Goal: Information Seeking & Learning: Find specific fact

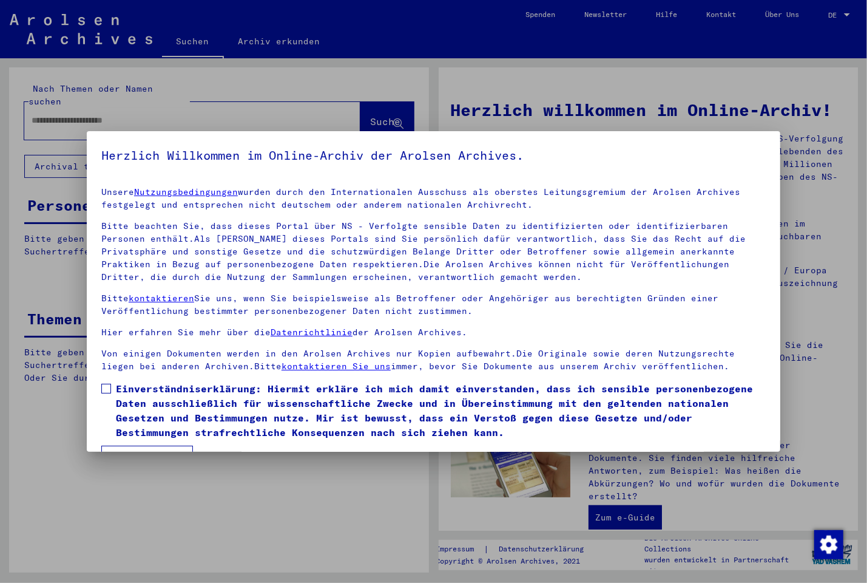
click at [105, 387] on span at bounding box center [106, 388] width 10 height 10
click at [147, 448] on button "Ich stimme zu" at bounding box center [147, 456] width 92 height 23
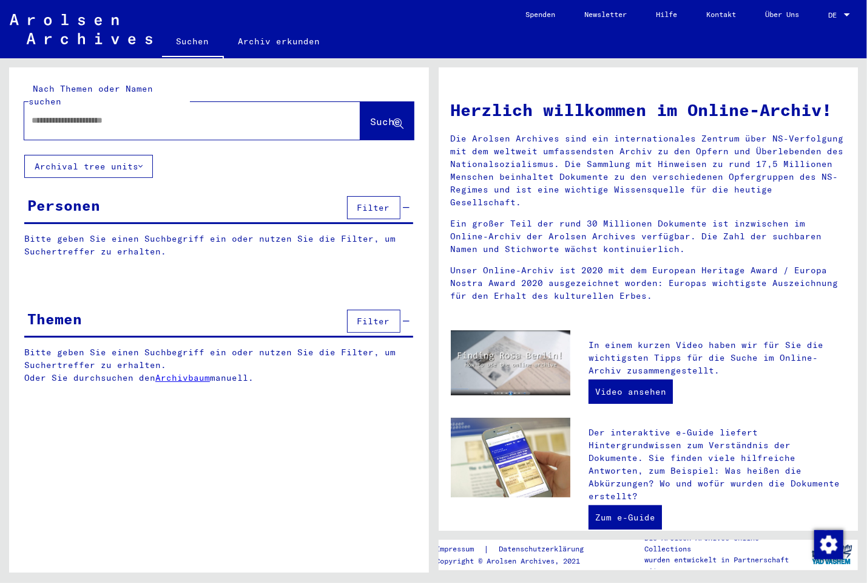
click at [141, 114] on input "text" at bounding box center [178, 120] width 292 height 13
click at [123, 114] on input "text" at bounding box center [178, 120] width 292 height 13
paste input "*********"
type input "**********"
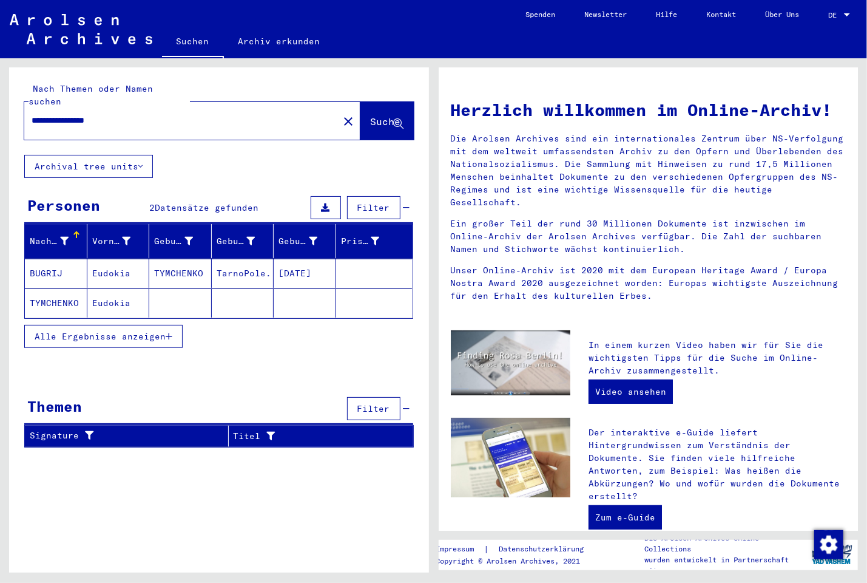
click at [50, 290] on mat-cell "TYMCHENKO" at bounding box center [56, 302] width 62 height 29
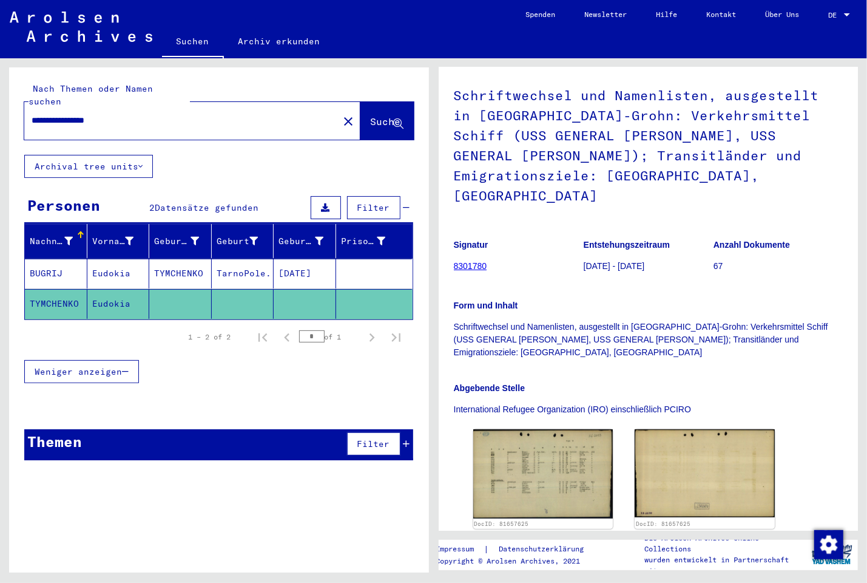
scroll to position [260, 0]
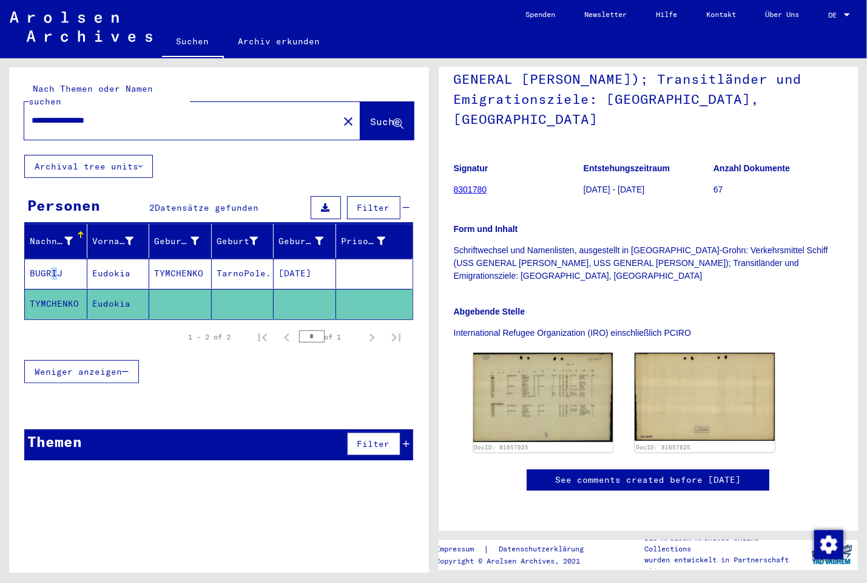
click at [48, 262] on mat-cell "BUGRIJ" at bounding box center [56, 273] width 62 height 30
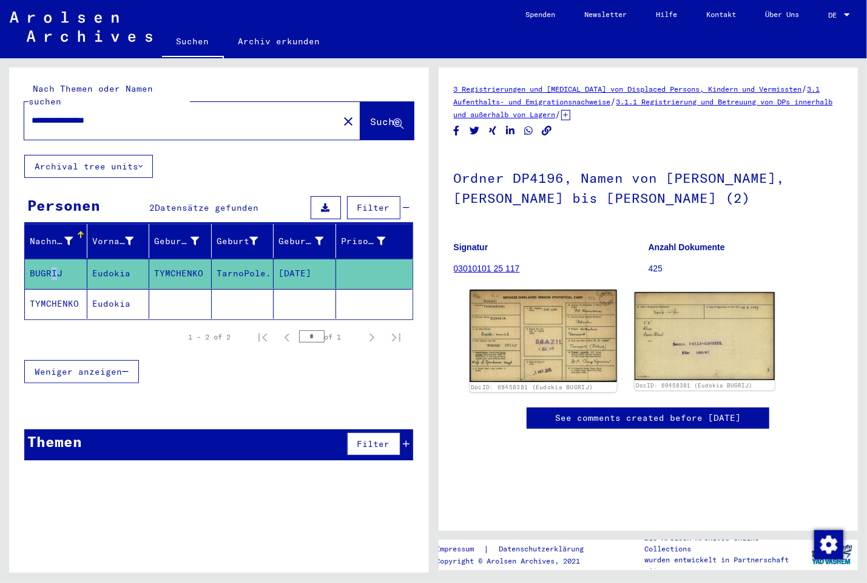
click at [544, 342] on img at bounding box center [543, 335] width 147 height 92
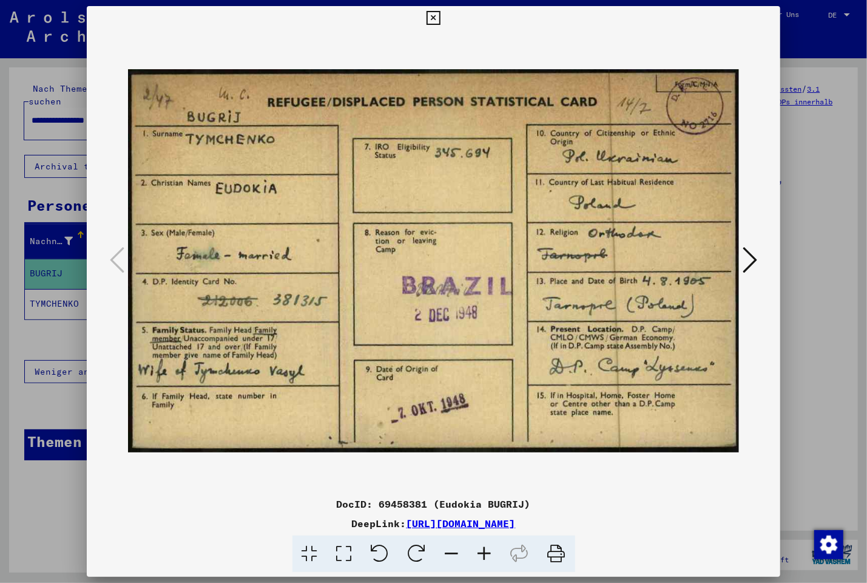
click at [757, 261] on icon at bounding box center [750, 259] width 15 height 29
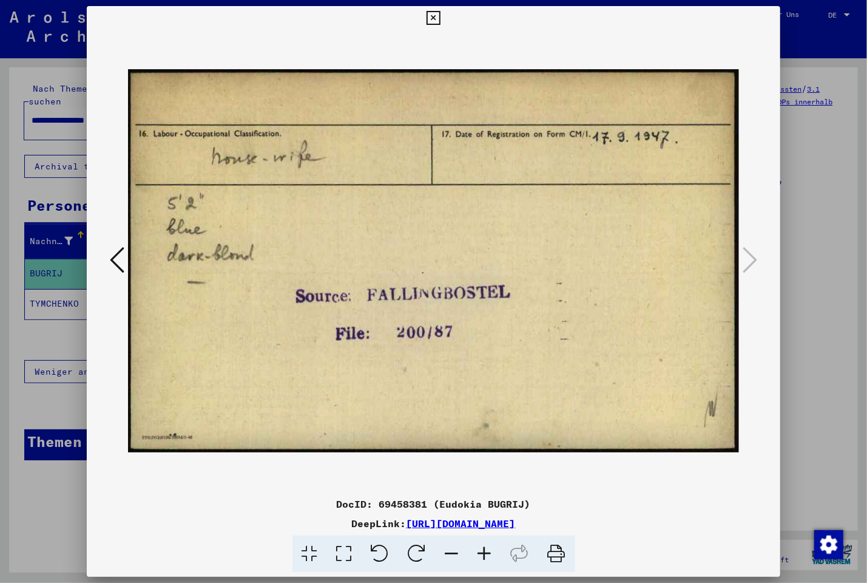
click at [441, 16] on icon at bounding box center [434, 18] width 14 height 15
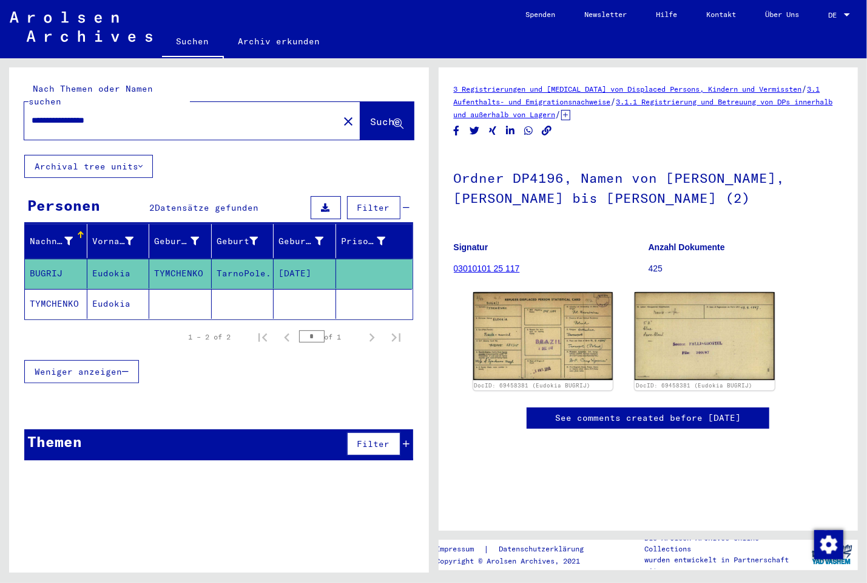
scroll to position [195, 0]
click at [56, 292] on mat-cell "TYMCHENKO" at bounding box center [56, 304] width 62 height 30
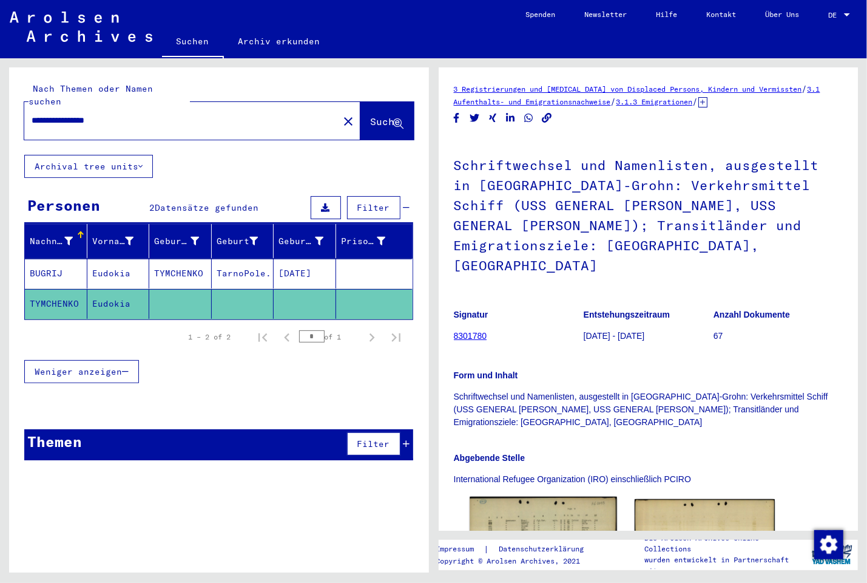
click at [578, 503] on img at bounding box center [543, 542] width 147 height 93
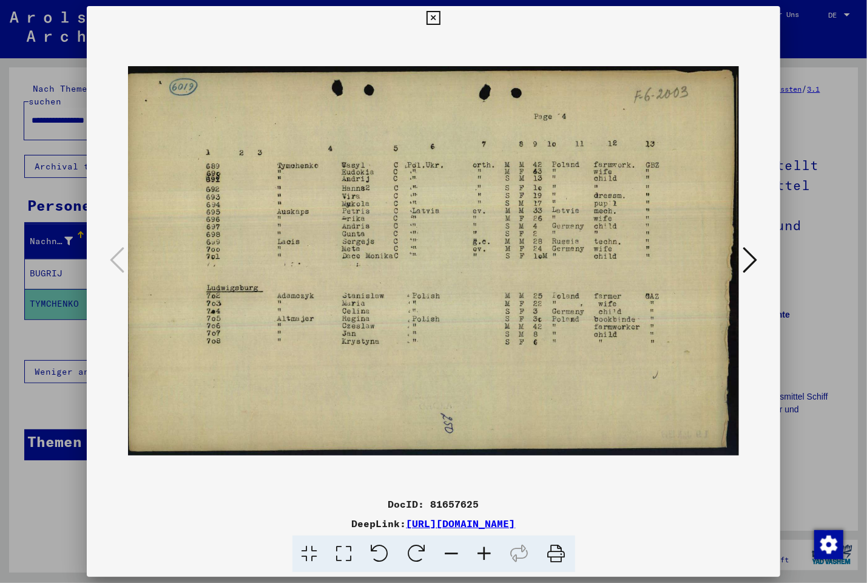
click at [753, 259] on icon at bounding box center [750, 259] width 15 height 29
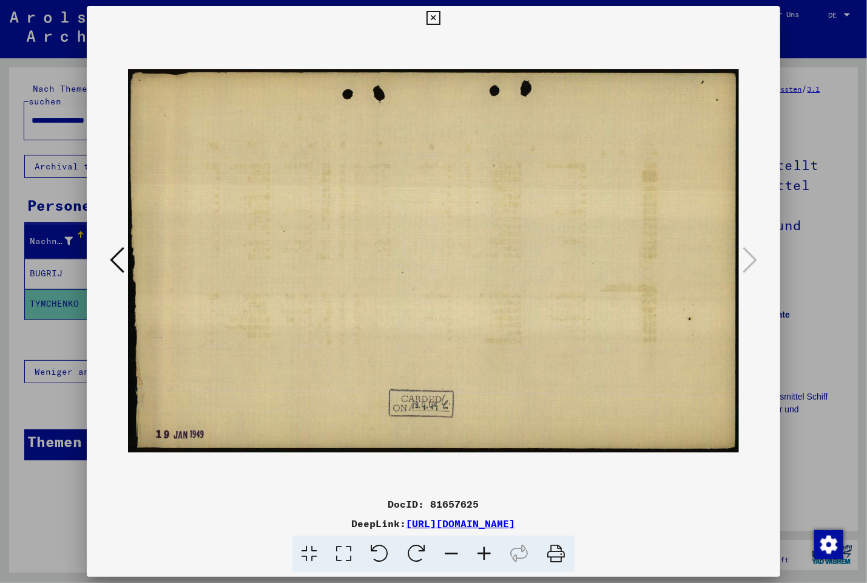
click at [441, 12] on icon at bounding box center [434, 18] width 14 height 15
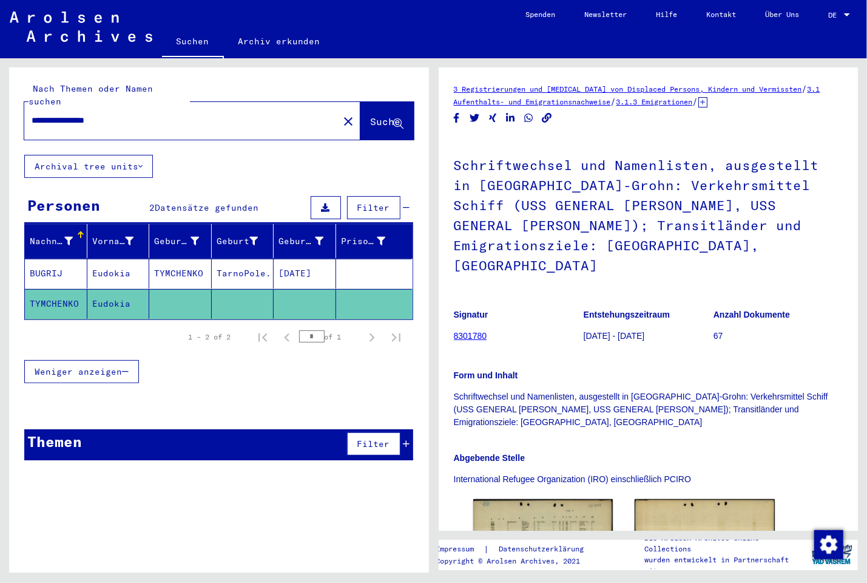
click at [103, 262] on mat-cell "Eudokia" at bounding box center [118, 273] width 62 height 30
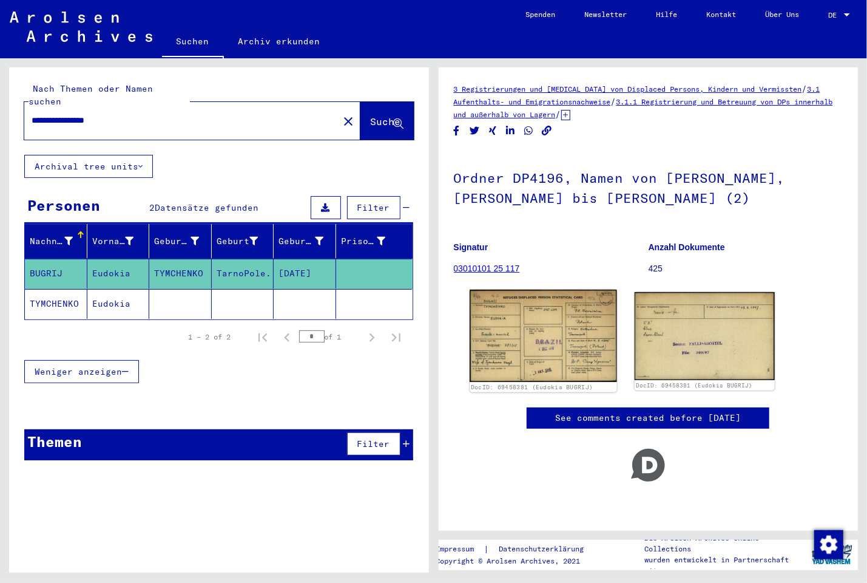
click at [533, 337] on img at bounding box center [543, 335] width 147 height 92
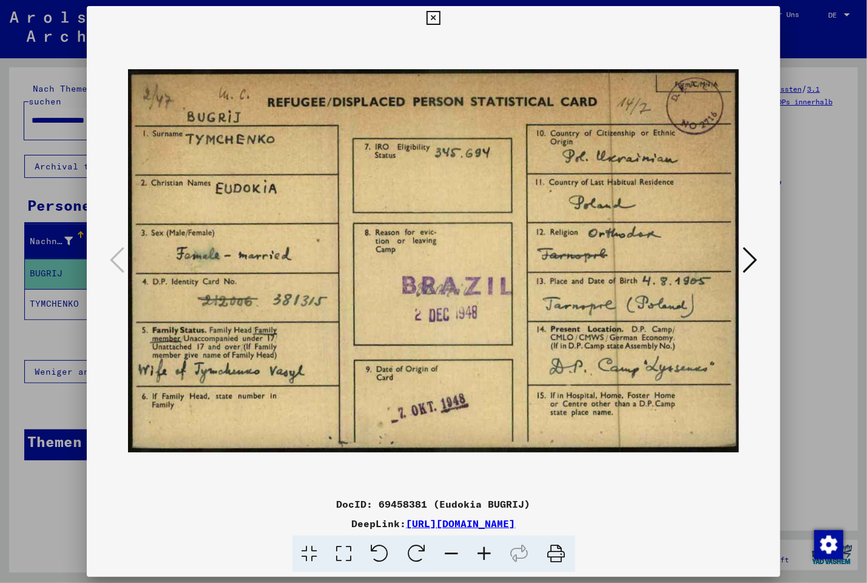
click at [751, 263] on icon at bounding box center [750, 259] width 15 height 29
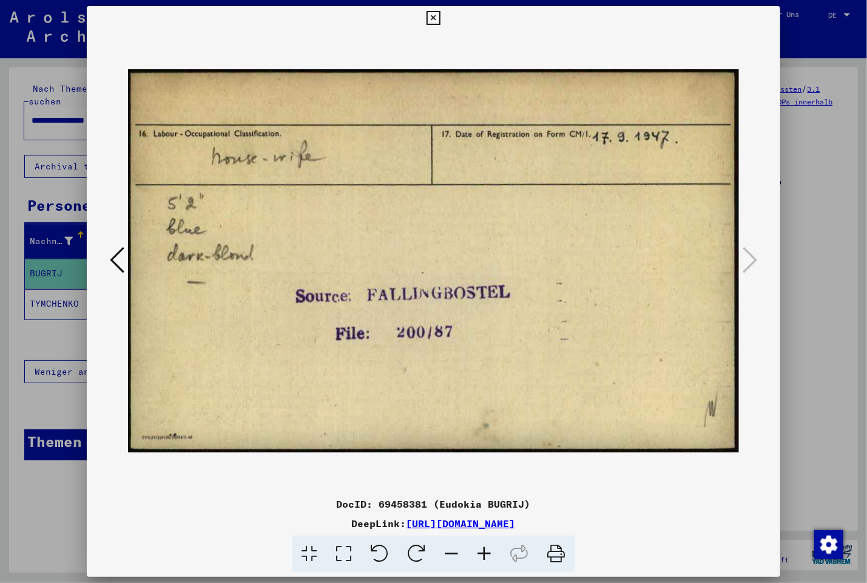
click at [441, 18] on icon at bounding box center [434, 18] width 14 height 15
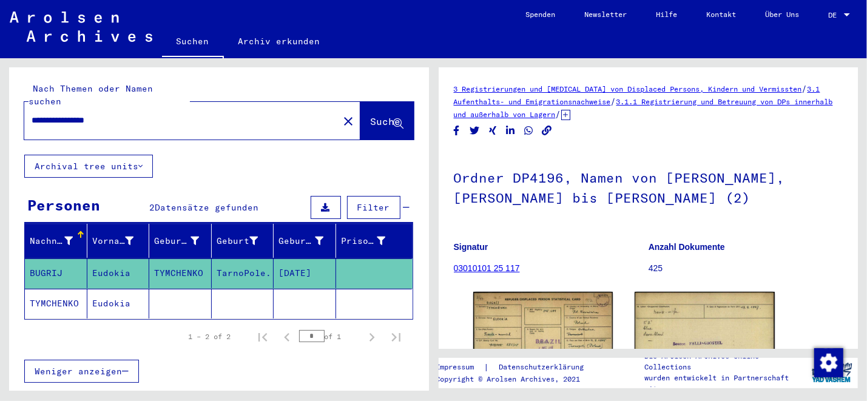
click at [429, 35] on div "Suchen Archiv erkunden" at bounding box center [336, 43] width 349 height 32
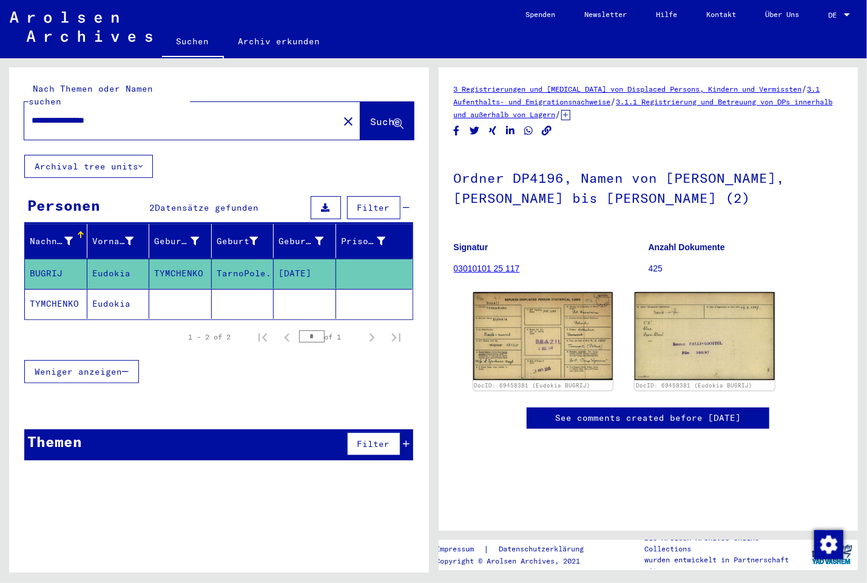
drag, startPoint x: 133, startPoint y: 106, endPoint x: 32, endPoint y: 116, distance: 101.9
click at [32, 116] on input "**********" at bounding box center [182, 120] width 300 height 13
click at [62, 263] on mat-cell "BUGRIJ" at bounding box center [56, 273] width 62 height 30
